Goal: Task Accomplishment & Management: Manage account settings

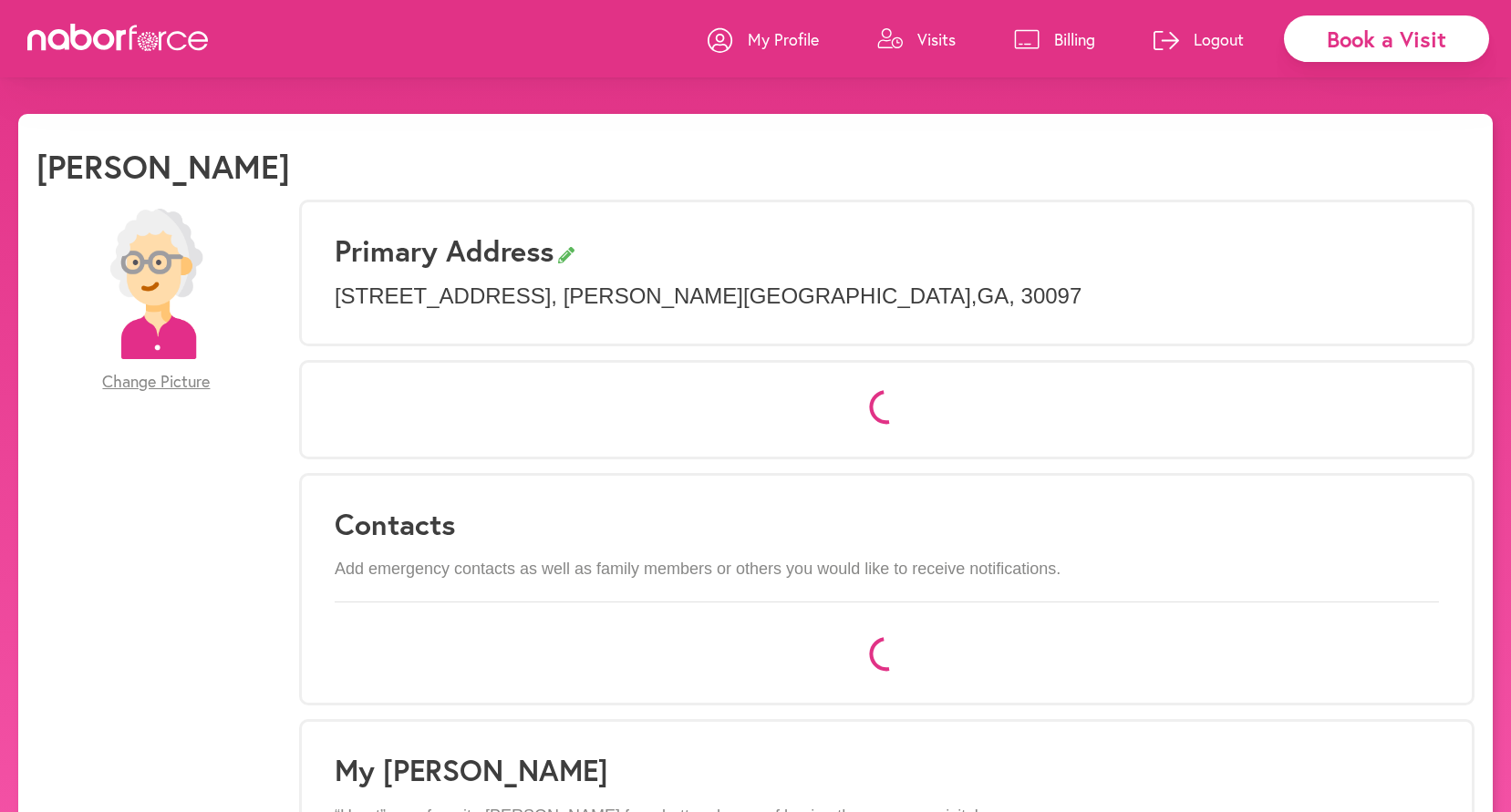
select select "*"
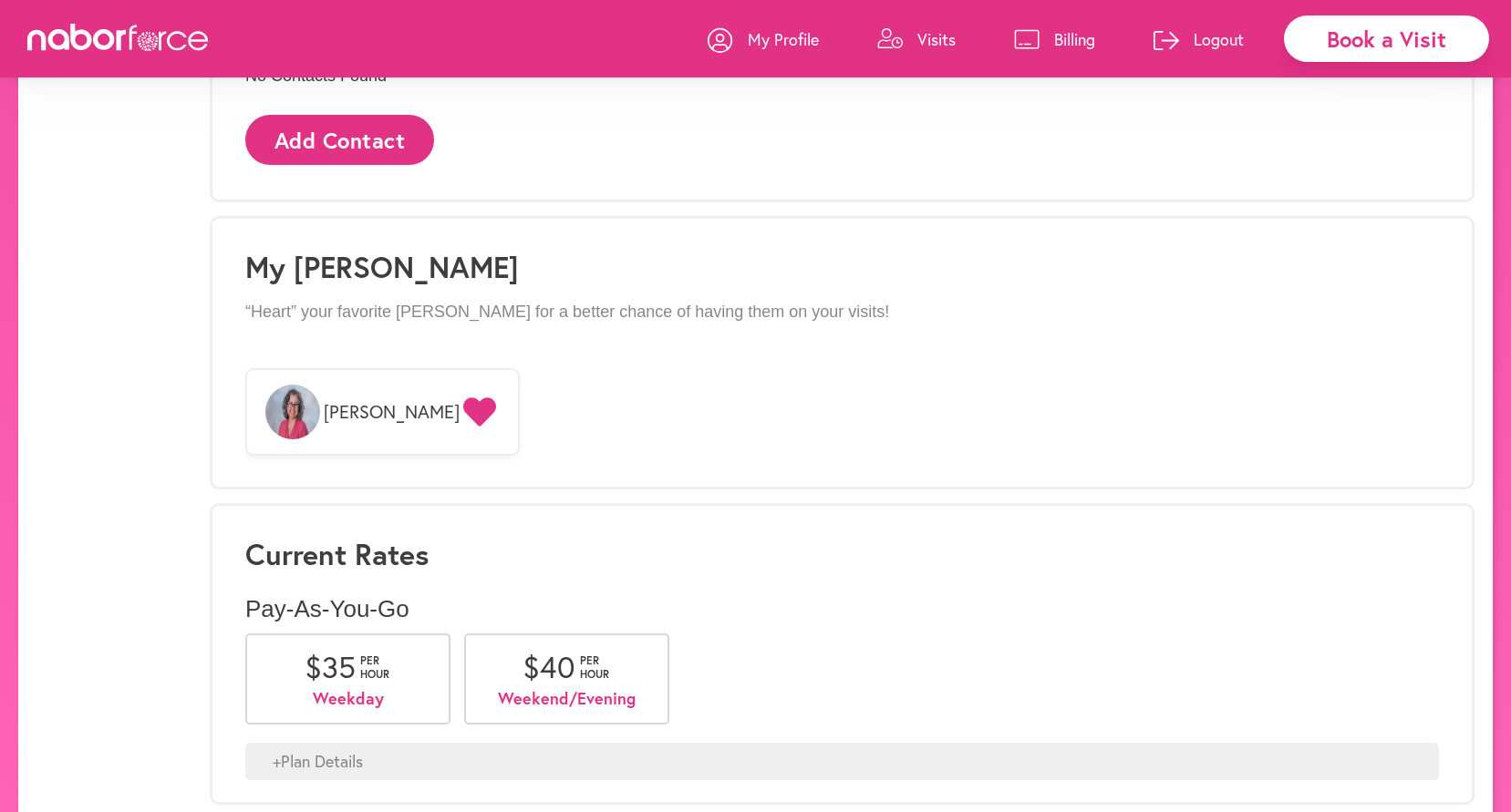
scroll to position [1299, 0]
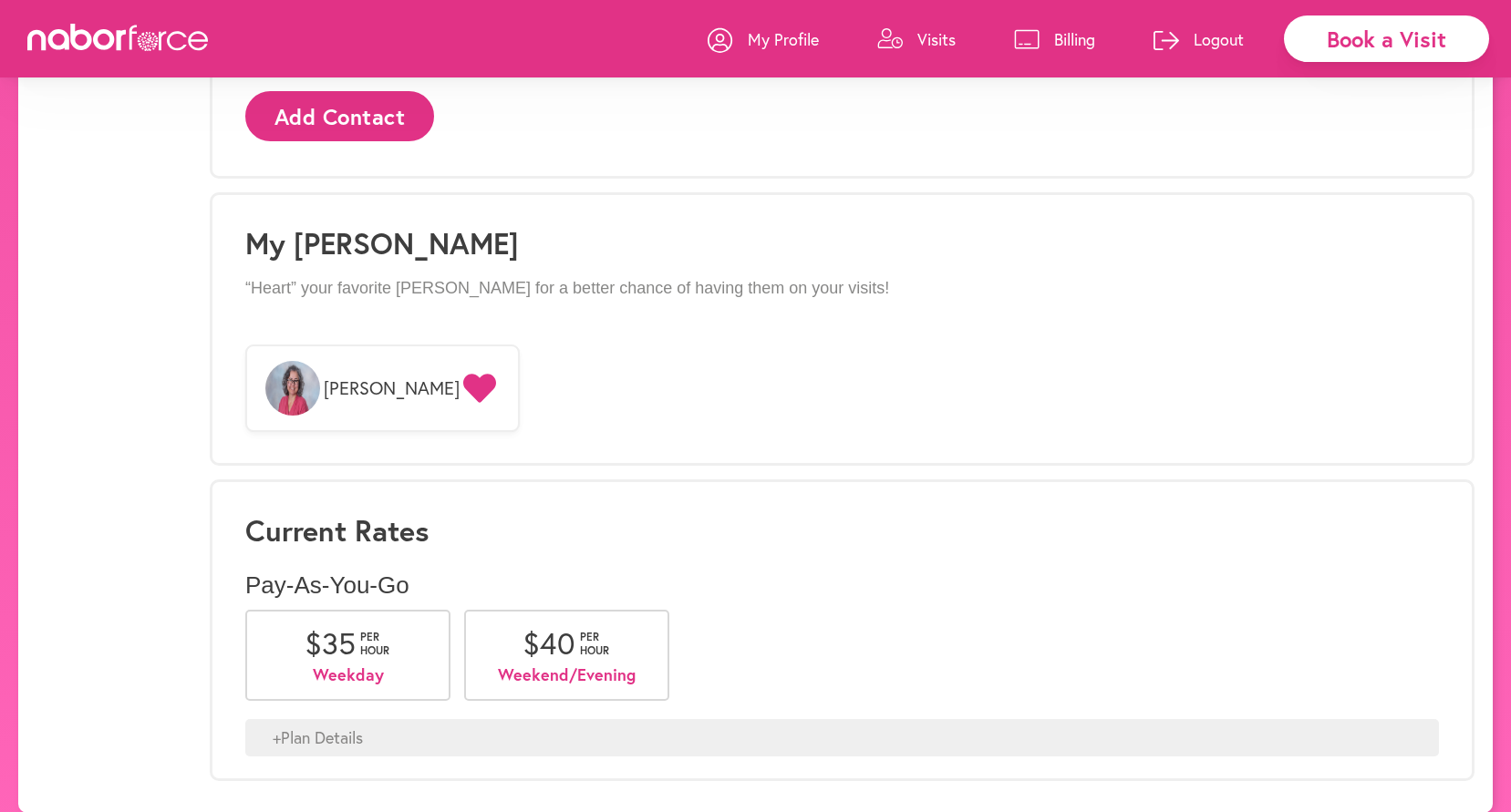
click at [342, 719] on div "+ Plan Details" at bounding box center [842, 738] width 1194 height 38
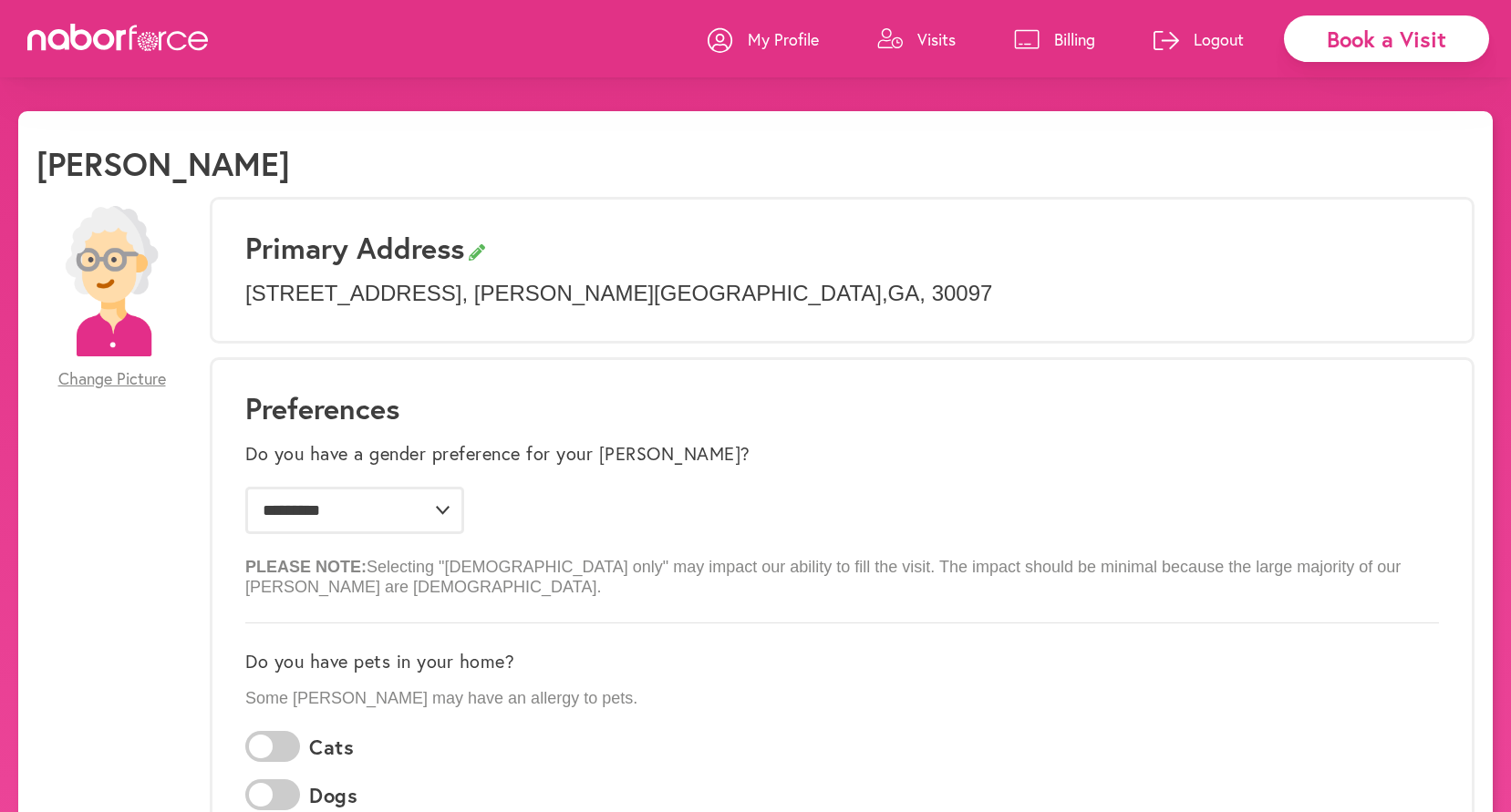
scroll to position [0, 0]
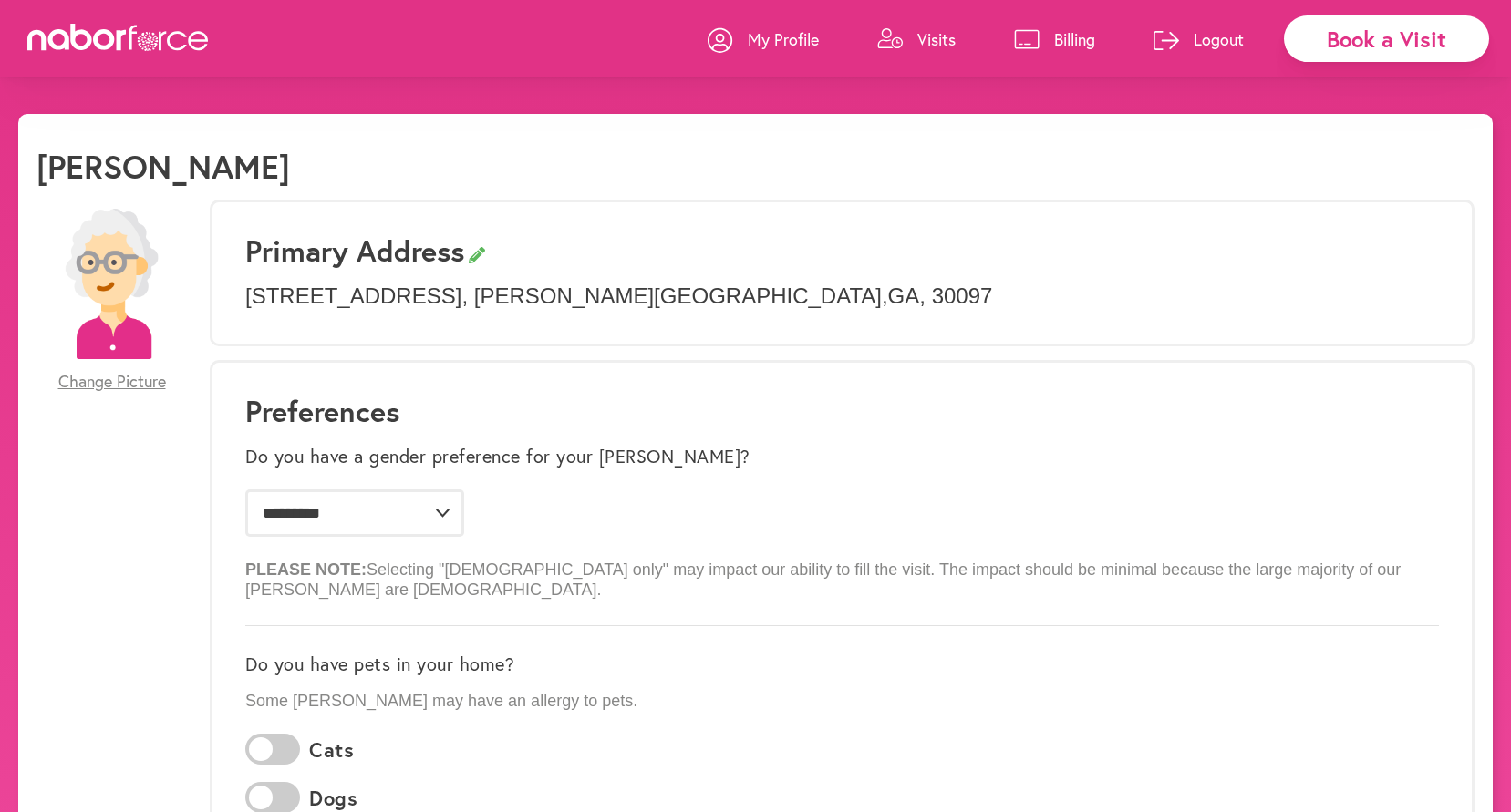
click at [1090, 35] on p "Billing" at bounding box center [1075, 39] width 41 height 22
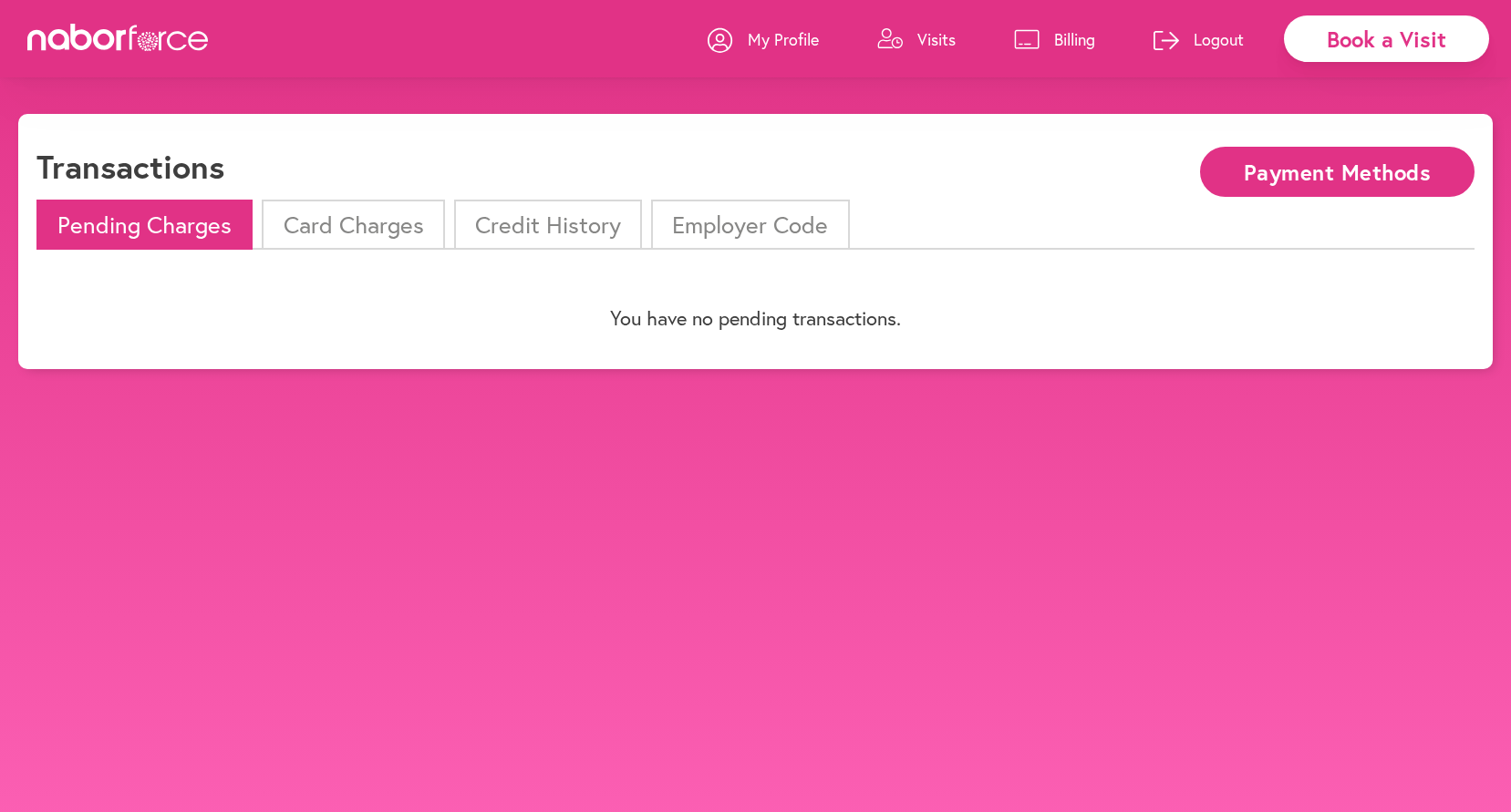
click at [396, 219] on li "Card Charges" at bounding box center [353, 225] width 182 height 50
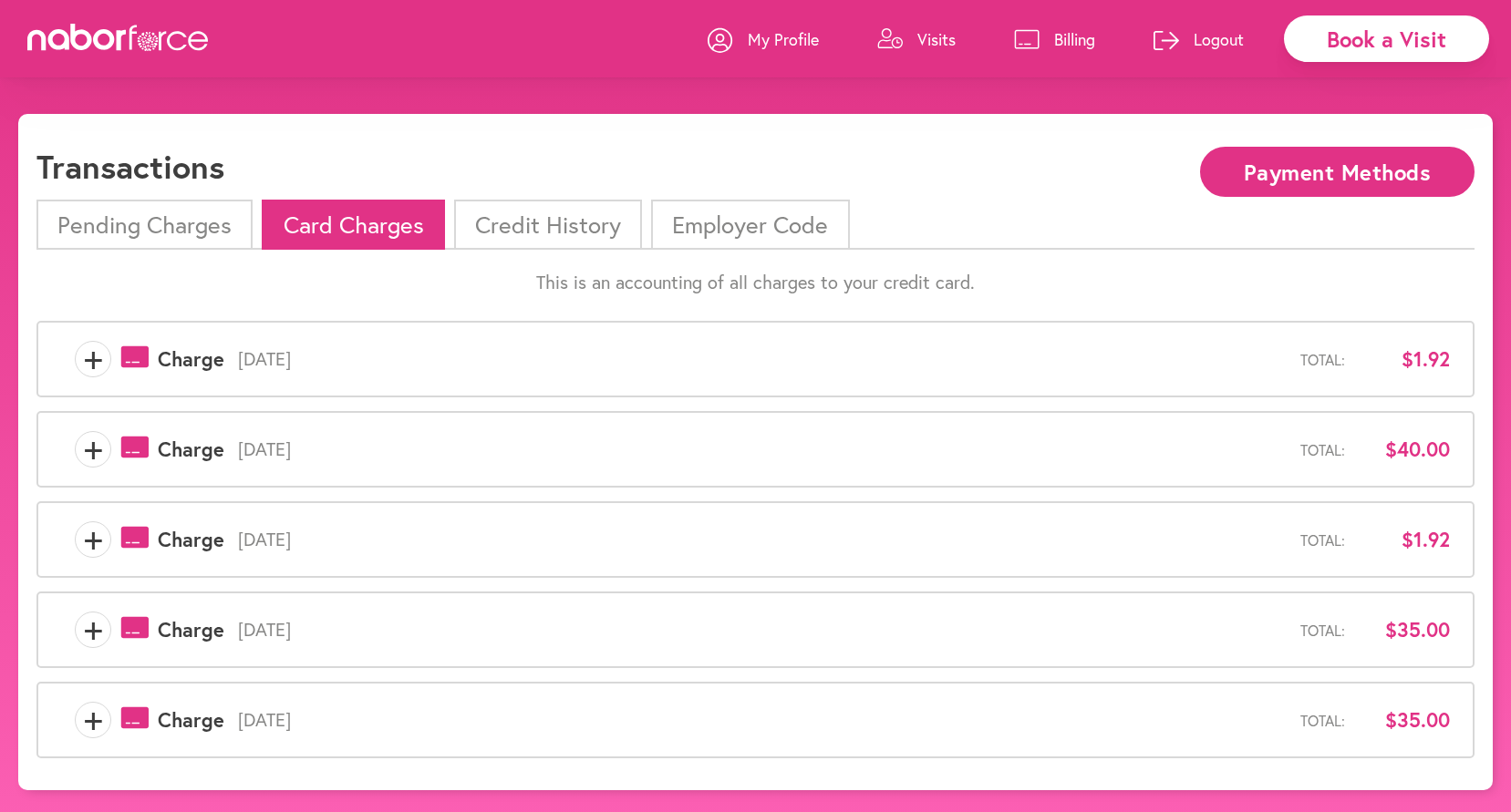
click at [542, 226] on li "Credit History" at bounding box center [548, 225] width 188 height 50
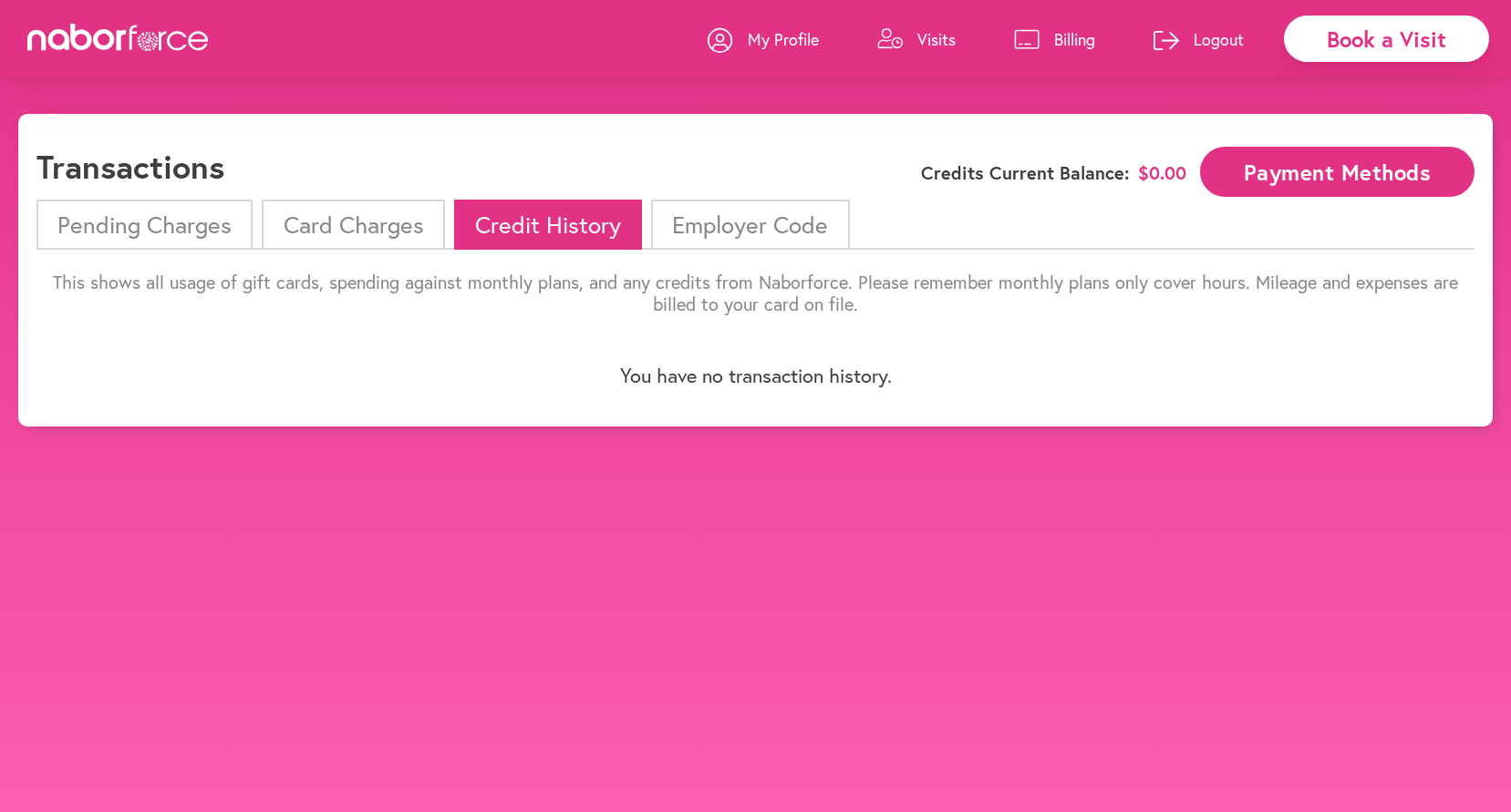
click at [1076, 33] on p "Billing" at bounding box center [1075, 39] width 41 height 22
